Goal: Information Seeking & Learning: Learn about a topic

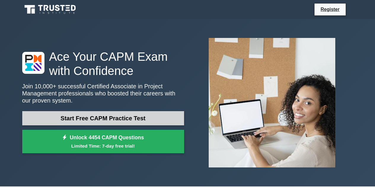
click at [128, 114] on link "Start Free CAPM Practice Test" at bounding box center [103, 118] width 162 height 14
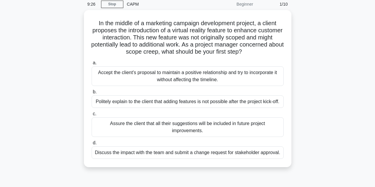
scroll to position [27, 0]
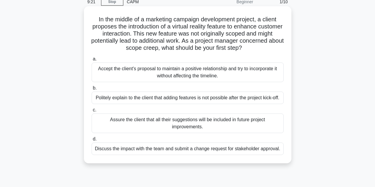
click at [205, 148] on div "Discuss the impact with the team and submit a change request for stakeholder ap…" at bounding box center [188, 149] width 192 height 12
click at [92, 141] on input "d. Discuss the impact with the team and submit a change request for stakeholder…" at bounding box center [92, 139] width 0 height 4
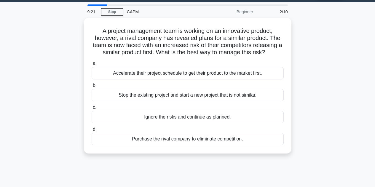
scroll to position [0, 0]
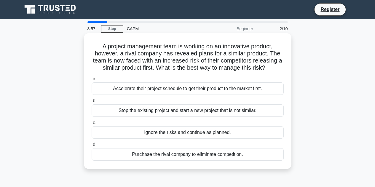
click at [216, 90] on div "Accelerate their project schedule to get their product to the market first." at bounding box center [188, 88] width 192 height 12
click at [92, 81] on input "a. Accelerate their project schedule to get their product to the market first." at bounding box center [92, 79] width 0 height 4
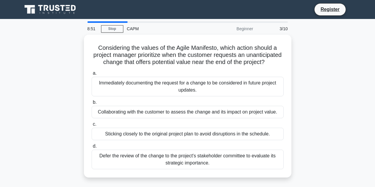
click at [311, 81] on div "Considering the values of the Agile Manifesto, which action should a project ma…" at bounding box center [188, 110] width 338 height 150
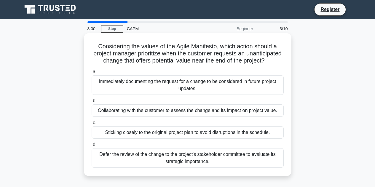
click at [257, 117] on div "Collaborating with the customer to assess the change and its impact on project …" at bounding box center [188, 110] width 192 height 12
click at [92, 103] on input "b. Collaborating with the customer to assess the change and its impact on proje…" at bounding box center [92, 101] width 0 height 4
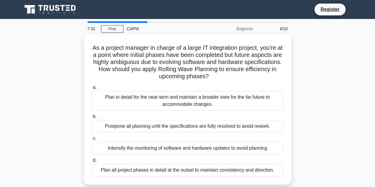
click at [303, 102] on div "As a project manager in charge of a large IT integration project, you're at a p…" at bounding box center [188, 113] width 338 height 157
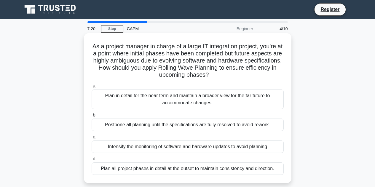
click at [249, 95] on div "Plan in detail for the near term and maintain a broader view for the far future…" at bounding box center [188, 100] width 192 height 20
click at [92, 88] on input "a. Plan in detail for the near term and maintain a broader view for the far fut…" at bounding box center [92, 86] width 0 height 4
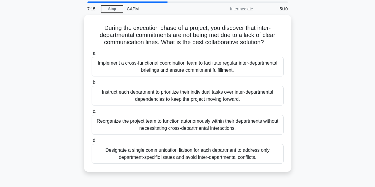
scroll to position [20, 0]
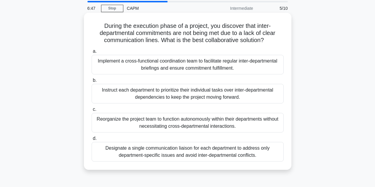
click at [232, 62] on div "Implement a cross-functional coordination team to facilitate regular inter-depa…" at bounding box center [188, 65] width 192 height 20
click at [92, 53] on input "a. Implement a cross-functional coordination team to facilitate regular inter-d…" at bounding box center [92, 52] width 0 height 4
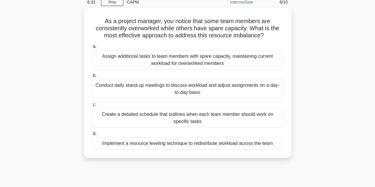
scroll to position [28, 0]
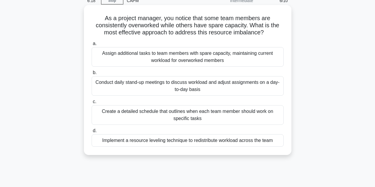
click at [236, 141] on div "Implement a resource leveling technique to redistribute workload across the team" at bounding box center [188, 140] width 192 height 12
click at [92, 133] on input "d. Implement a resource leveling technique to redistribute workload across the …" at bounding box center [92, 131] width 0 height 4
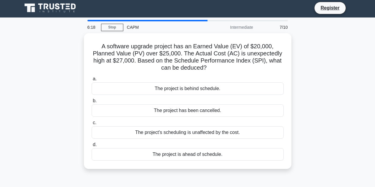
scroll to position [0, 0]
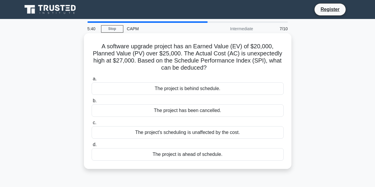
click at [201, 90] on div "The project is behind schedule." at bounding box center [188, 88] width 192 height 12
click at [92, 81] on input "a. The project is behind schedule." at bounding box center [92, 79] width 0 height 4
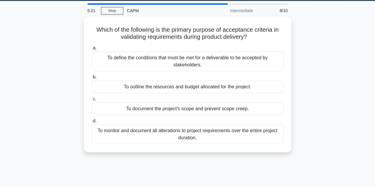
scroll to position [20, 0]
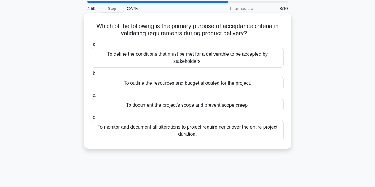
click at [226, 128] on div "To monitor and document all alterations to project requirements over the entire…" at bounding box center [188, 131] width 192 height 20
click at [92, 120] on input "d. To monitor and document all alterations to project requirements over the ent…" at bounding box center [92, 118] width 0 height 4
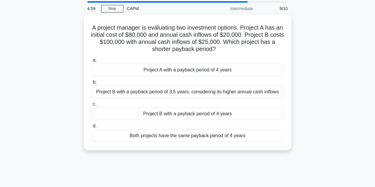
scroll to position [0, 0]
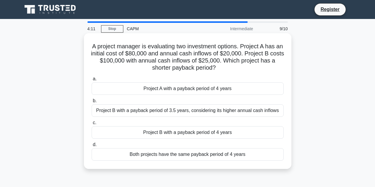
click at [212, 154] on div "Both projects have the same payback period of 4 years" at bounding box center [188, 154] width 192 height 12
click at [92, 147] on input "d. Both projects have the same payback period of 4 years" at bounding box center [92, 145] width 0 height 4
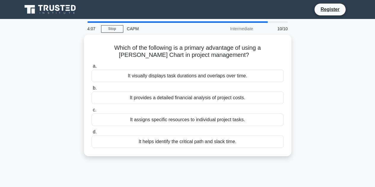
click at [212, 154] on div "Which of the following is a primary advantage of using a Gantt Chart in project…" at bounding box center [188, 96] width 208 height 122
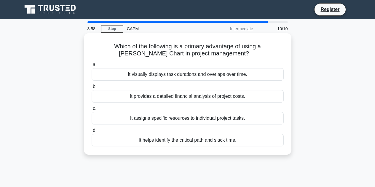
click at [234, 75] on div "It visually displays task durations and overlaps over time." at bounding box center [188, 74] width 192 height 12
click at [92, 67] on input "a. It visually displays task durations and overlaps over time." at bounding box center [92, 65] width 0 height 4
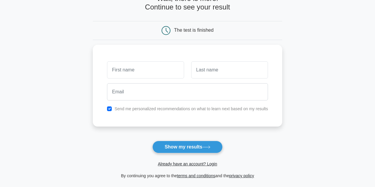
scroll to position [50, 0]
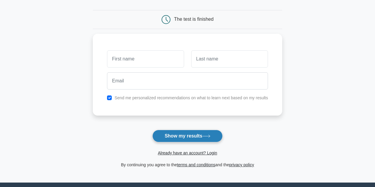
click at [192, 136] on button "Show my results" at bounding box center [187, 136] width 70 height 12
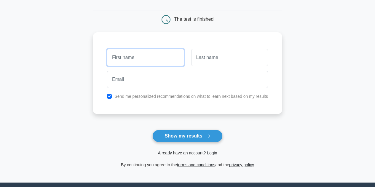
click at [157, 54] on input "text" at bounding box center [145, 57] width 77 height 17
type input "Karl"
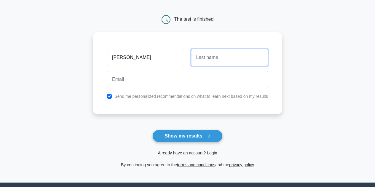
click at [227, 53] on input "text" at bounding box center [229, 57] width 77 height 17
type input "Simms"
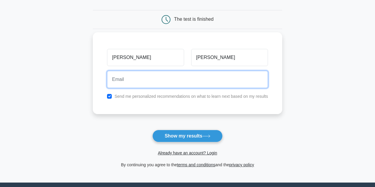
click at [197, 82] on input "email" at bounding box center [187, 79] width 161 height 17
type input "karlsimms@twc.com"
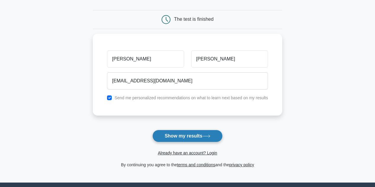
click at [179, 135] on button "Show my results" at bounding box center [187, 136] width 70 height 12
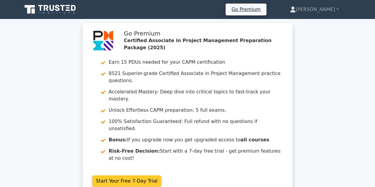
click at [132, 176] on link "Start Your Free 7-Day Trial" at bounding box center [126, 181] width 69 height 11
